Goal: Task Accomplishment & Management: Manage account settings

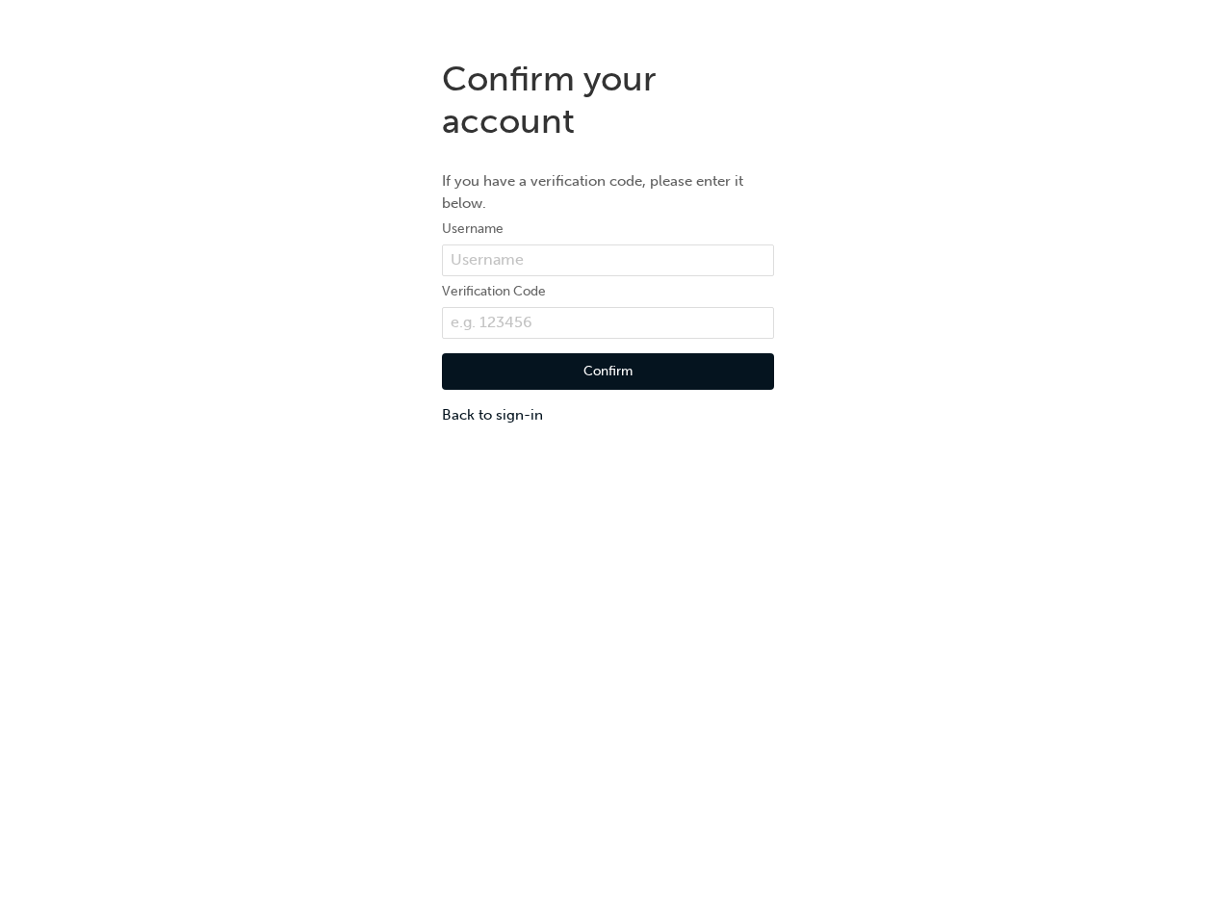
click at [607, 483] on div "Confirm your account If you have a verification code, please enter it below. Us…" at bounding box center [608, 505] width 1216 height 924
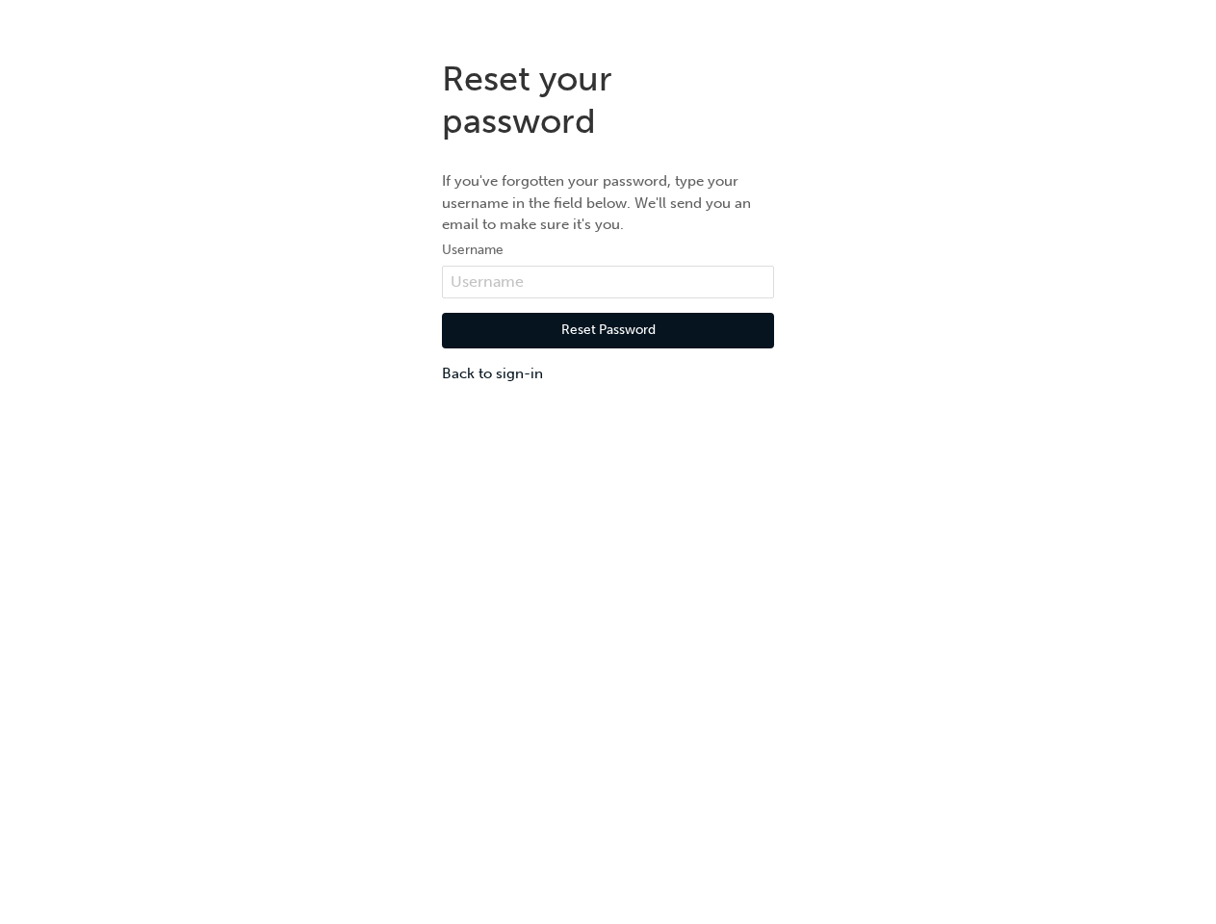
click at [607, 483] on div "Reset your password If you've forgotten your password, type your username in th…" at bounding box center [608, 505] width 1216 height 924
